Goal: Transaction & Acquisition: Purchase product/service

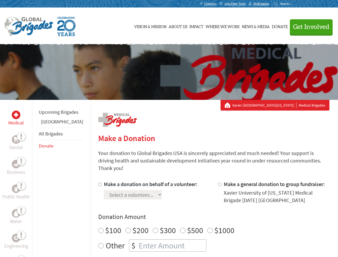
click at [295, 4] on div "Search for:" at bounding box center [284, 4] width 21 height 4
click at [309, 27] on span "Get Involved" at bounding box center [311, 27] width 36 height 6
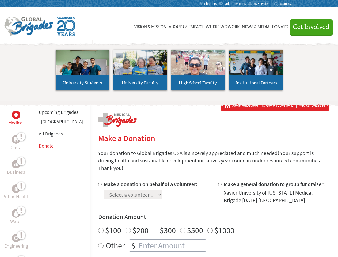
click at [169, 72] on li "High School Faculty" at bounding box center [198, 69] width 58 height 49
click at [35, 178] on div "Upcoming Brigades Ghana All Brigades Donate" at bounding box center [61, 228] width 58 height 257
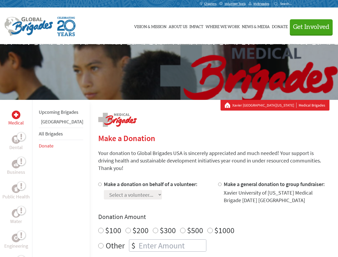
click at [204, 215] on div "Donation Amount $100 $200 $300 $500 $1000 Other $" at bounding box center [213, 231] width 231 height 39
click at [98, 182] on input "Make a donation on behalf of a volunteer:" at bounding box center [99, 183] width 3 height 3
radio input "true"
click at [218, 182] on input "Make a general donation to group fundraiser:" at bounding box center [219, 183] width 3 height 3
radio input "true"
